Goal: Task Accomplishment & Management: Use online tool/utility

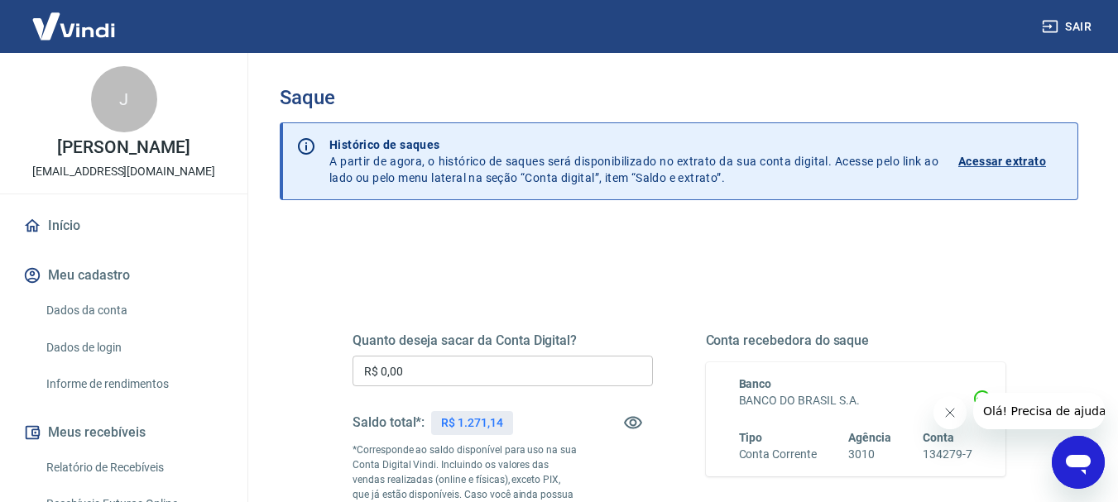
click at [440, 375] on input "R$ 0,00" at bounding box center [503, 371] width 300 height 31
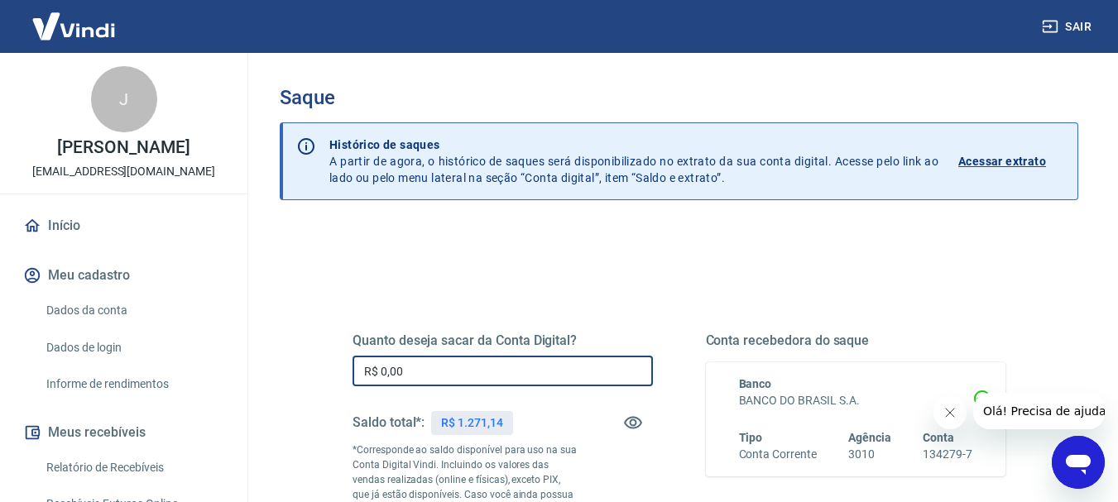
click at [440, 375] on input "R$ 0,00" at bounding box center [503, 371] width 300 height 31
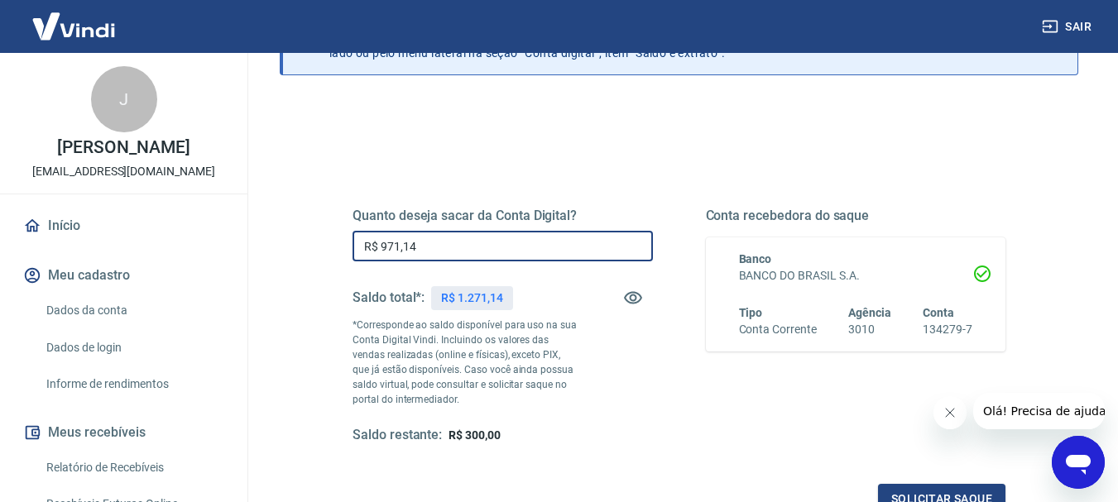
scroll to position [166, 0]
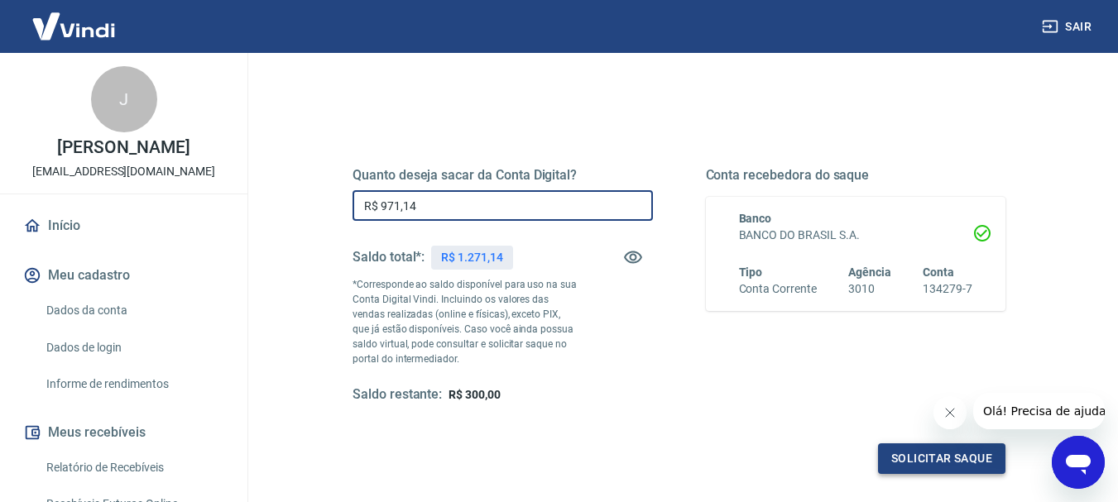
type input "R$ 971,14"
click at [934, 459] on button "Solicitar saque" at bounding box center [941, 459] width 127 height 31
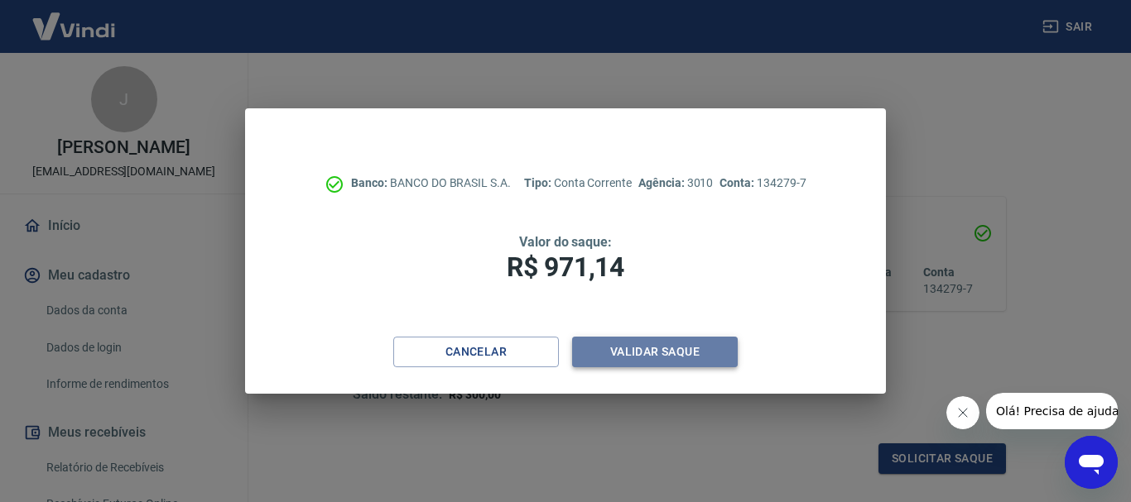
click at [665, 351] on button "Validar saque" at bounding box center [655, 352] width 166 height 31
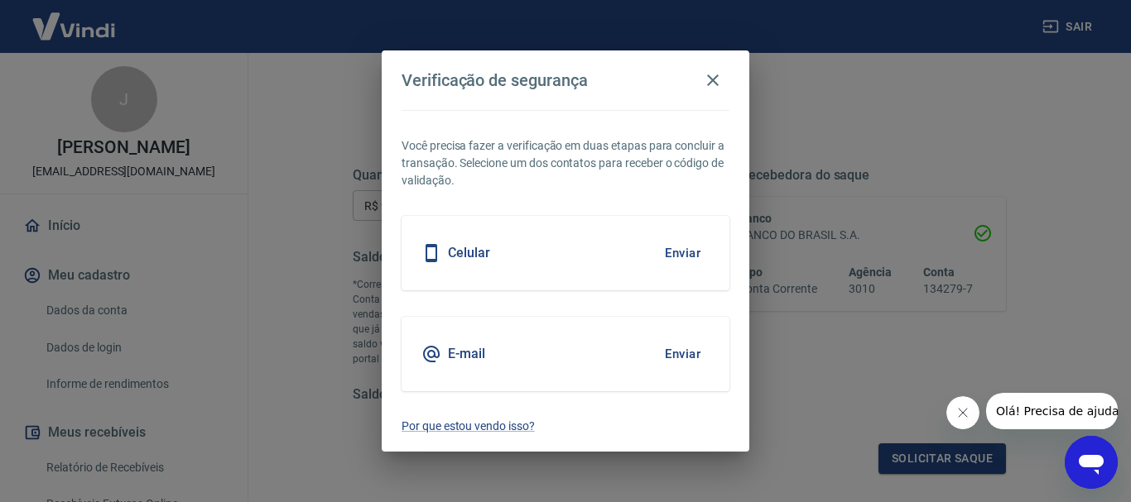
click at [681, 357] on button "Enviar" at bounding box center [683, 354] width 54 height 35
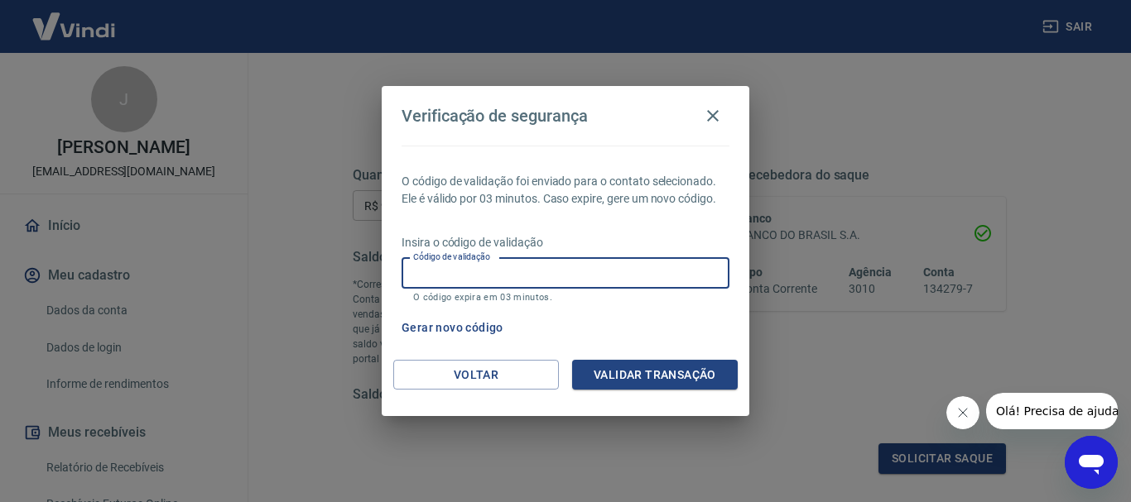
click at [554, 266] on input "Código de validação" at bounding box center [565, 273] width 328 height 31
click at [554, 266] on input "202518" at bounding box center [565, 273] width 328 height 31
type input "202518"
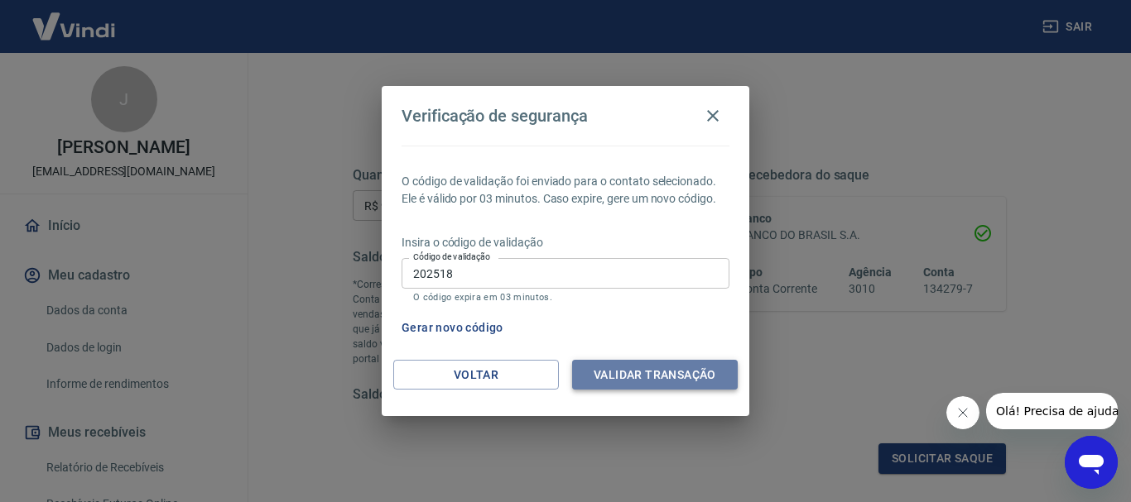
click at [617, 368] on button "Validar transação" at bounding box center [655, 375] width 166 height 31
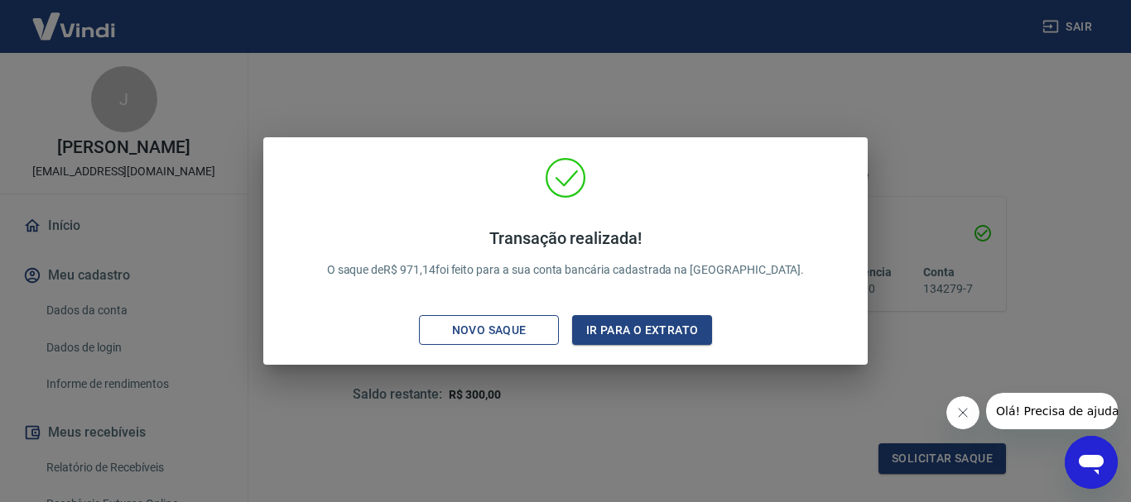
click at [476, 332] on div "Novo saque" at bounding box center [489, 330] width 114 height 21
